Goal: Check status

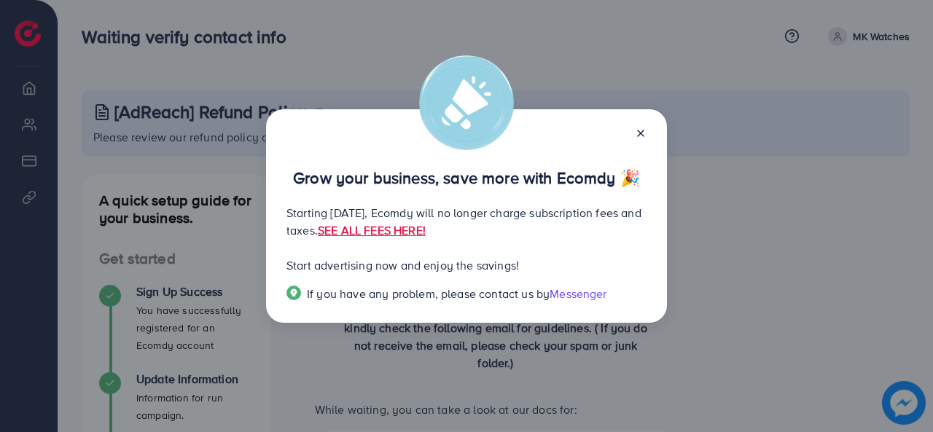
click at [644, 130] on icon at bounding box center [641, 134] width 12 height 12
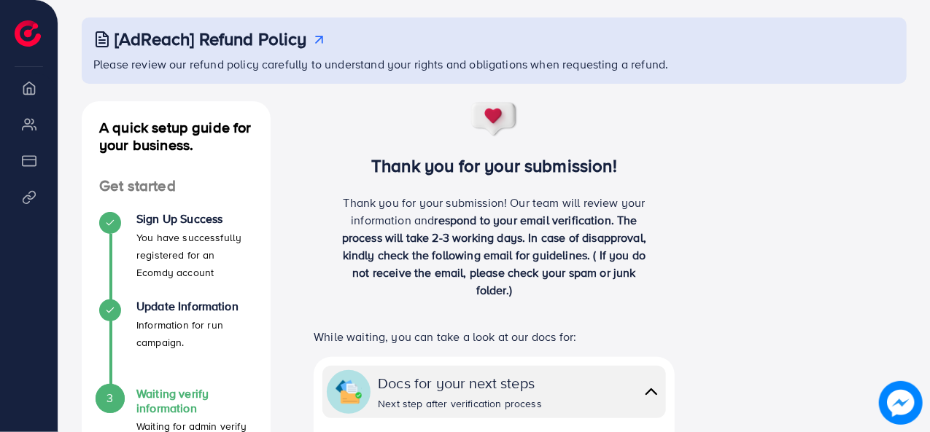
scroll to position [146, 0]
